Goal: Check status: Check status

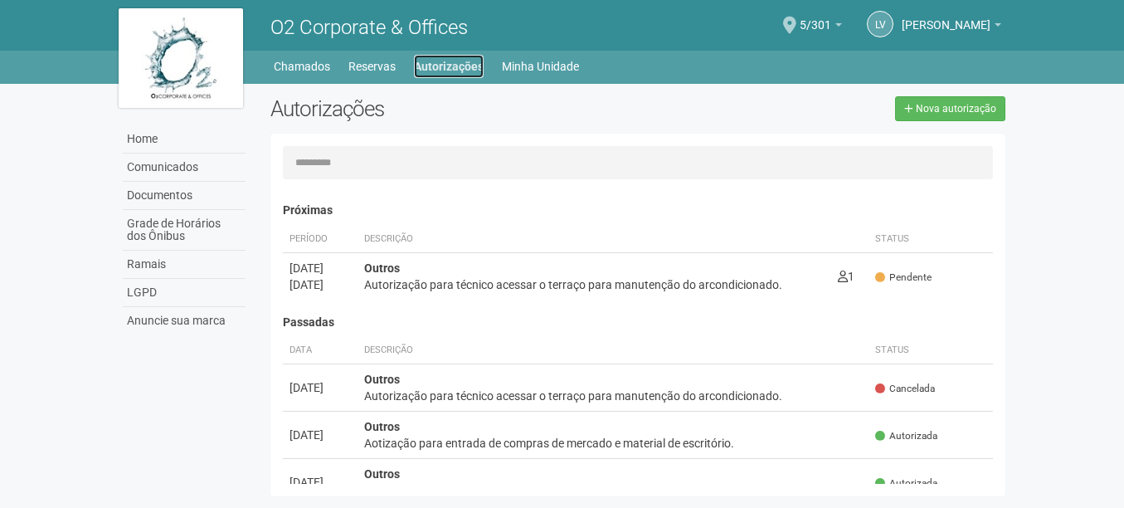
click at [439, 56] on link "Autorizações" at bounding box center [449, 66] width 70 height 23
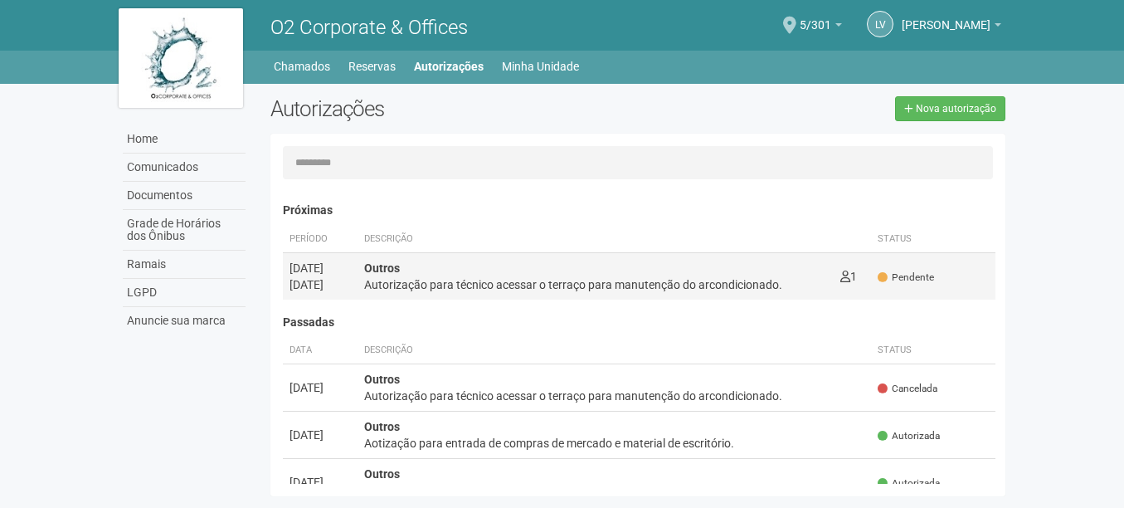
click at [627, 287] on div "Autorização para técnico acessar o terraço para manutenção do arcondicionado." at bounding box center [595, 284] width 463 height 17
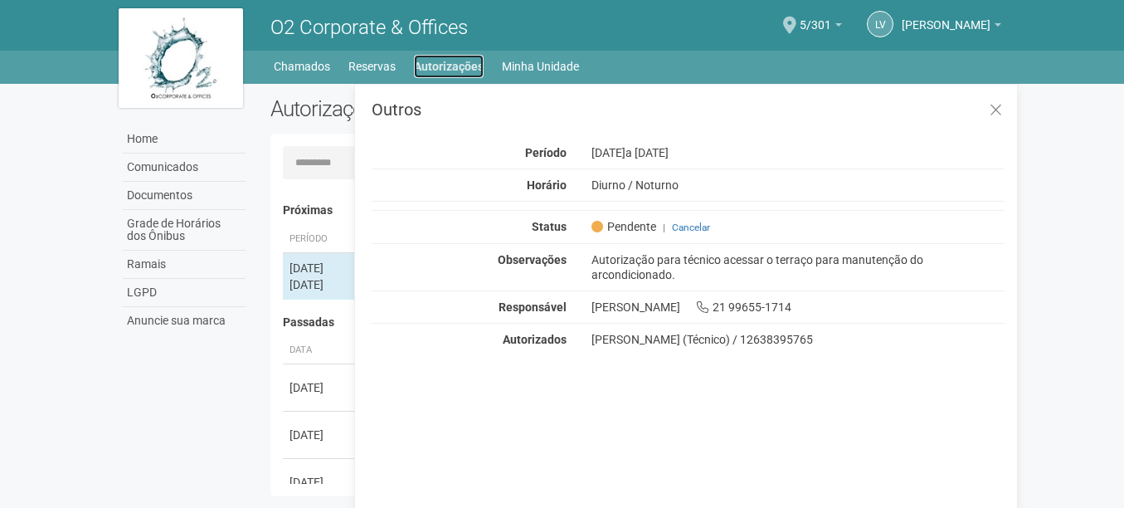
click at [433, 71] on link "Autorizações" at bounding box center [449, 66] width 70 height 23
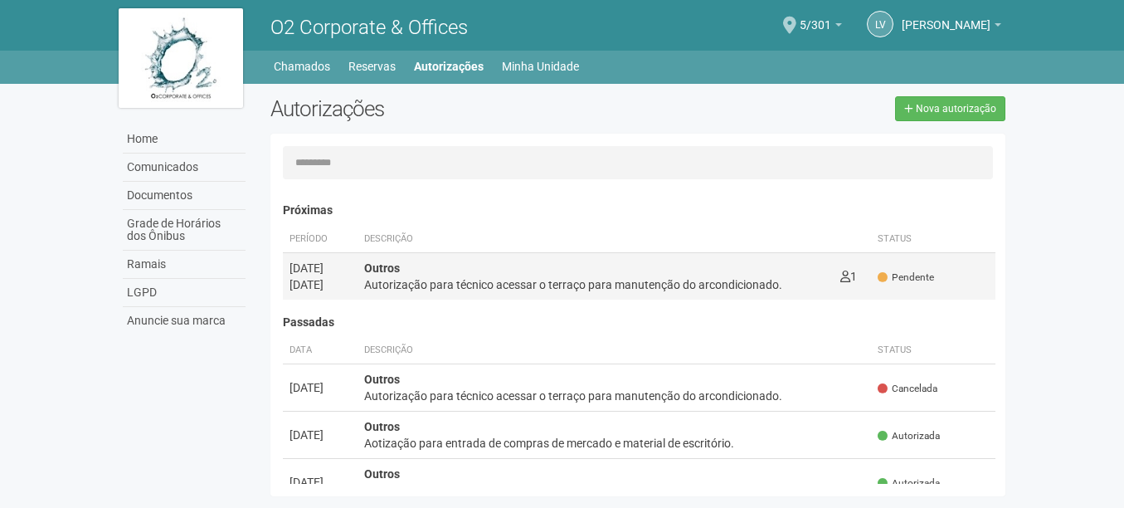
click at [559, 287] on div "Autorização para técnico acessar o terraço para manutenção do arcondicionado." at bounding box center [595, 284] width 463 height 17
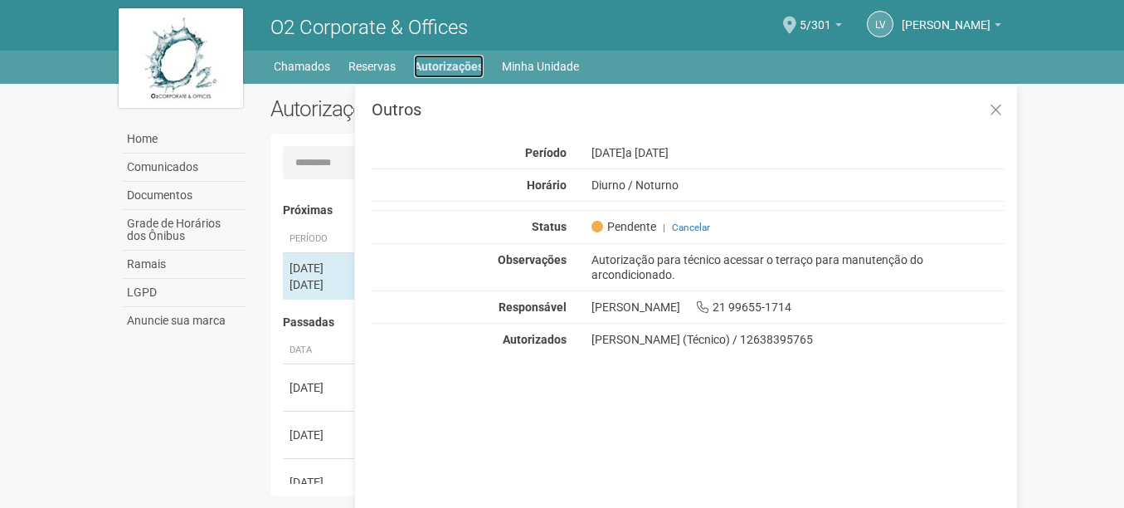
click at [460, 56] on link "Autorizações" at bounding box center [449, 66] width 70 height 23
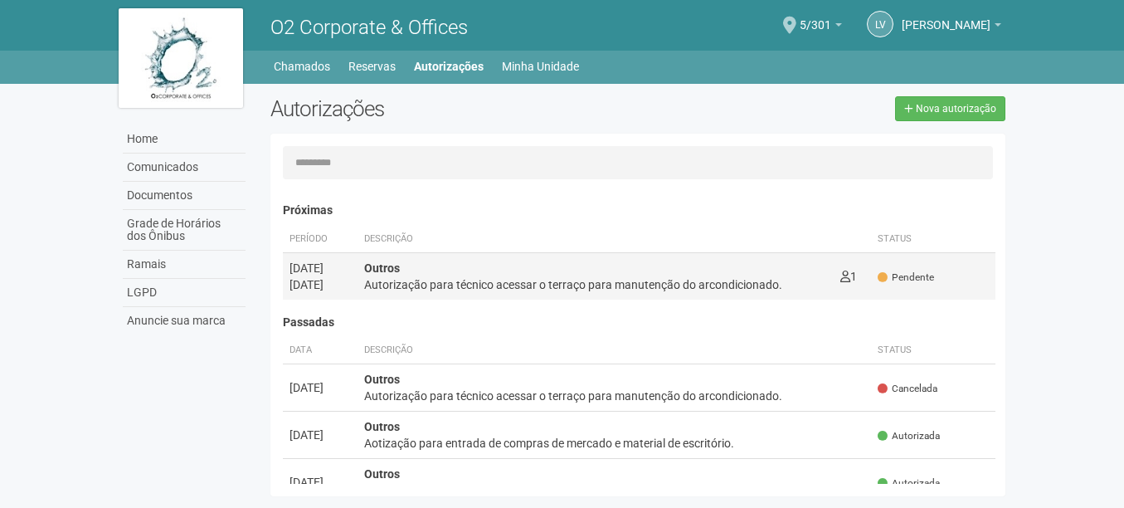
click at [601, 290] on div "Autorização para técnico acessar o terraço para manutenção do arcondicionado." at bounding box center [595, 284] width 463 height 17
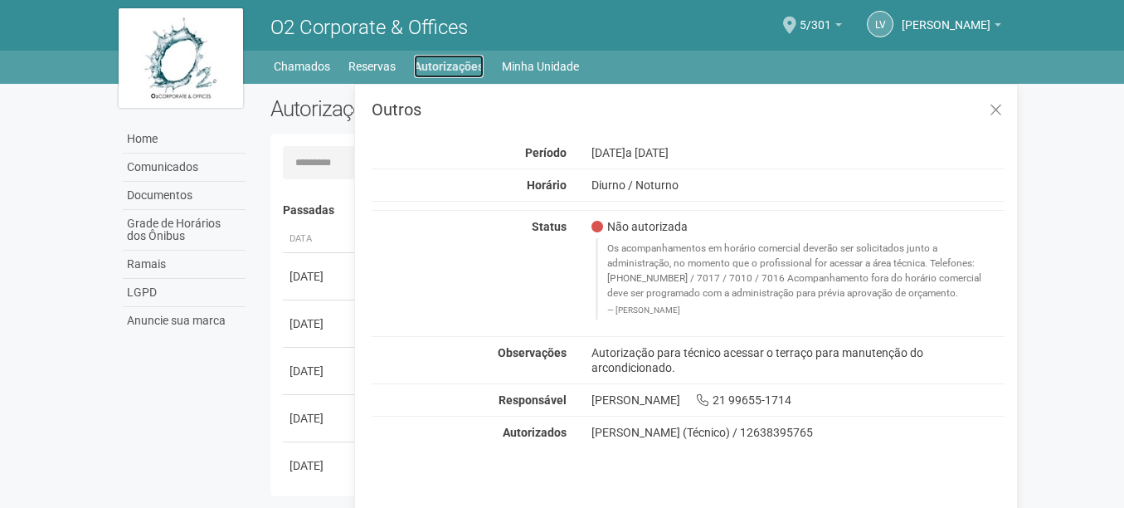
click at [469, 69] on link "Autorizações" at bounding box center [449, 66] width 70 height 23
